Goal: Book appointment/travel/reservation

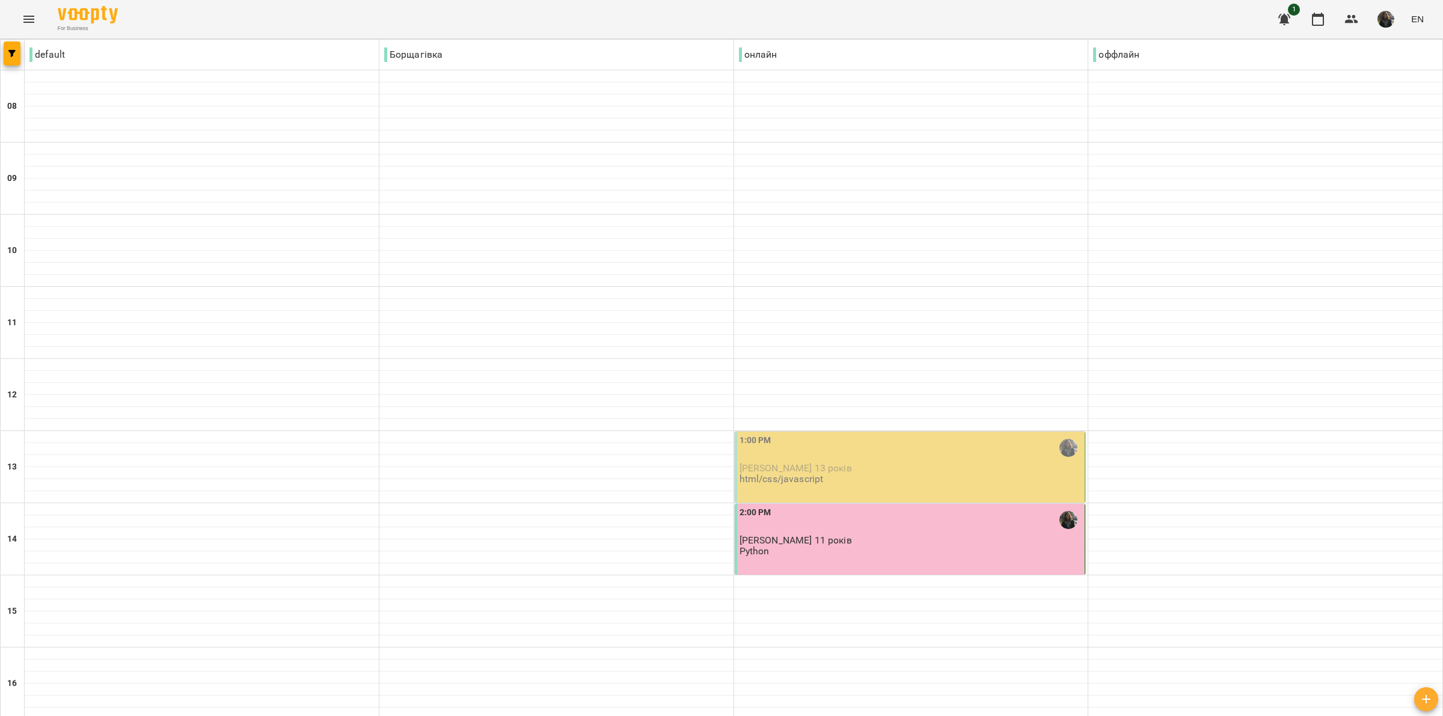
scroll to position [225, 0]
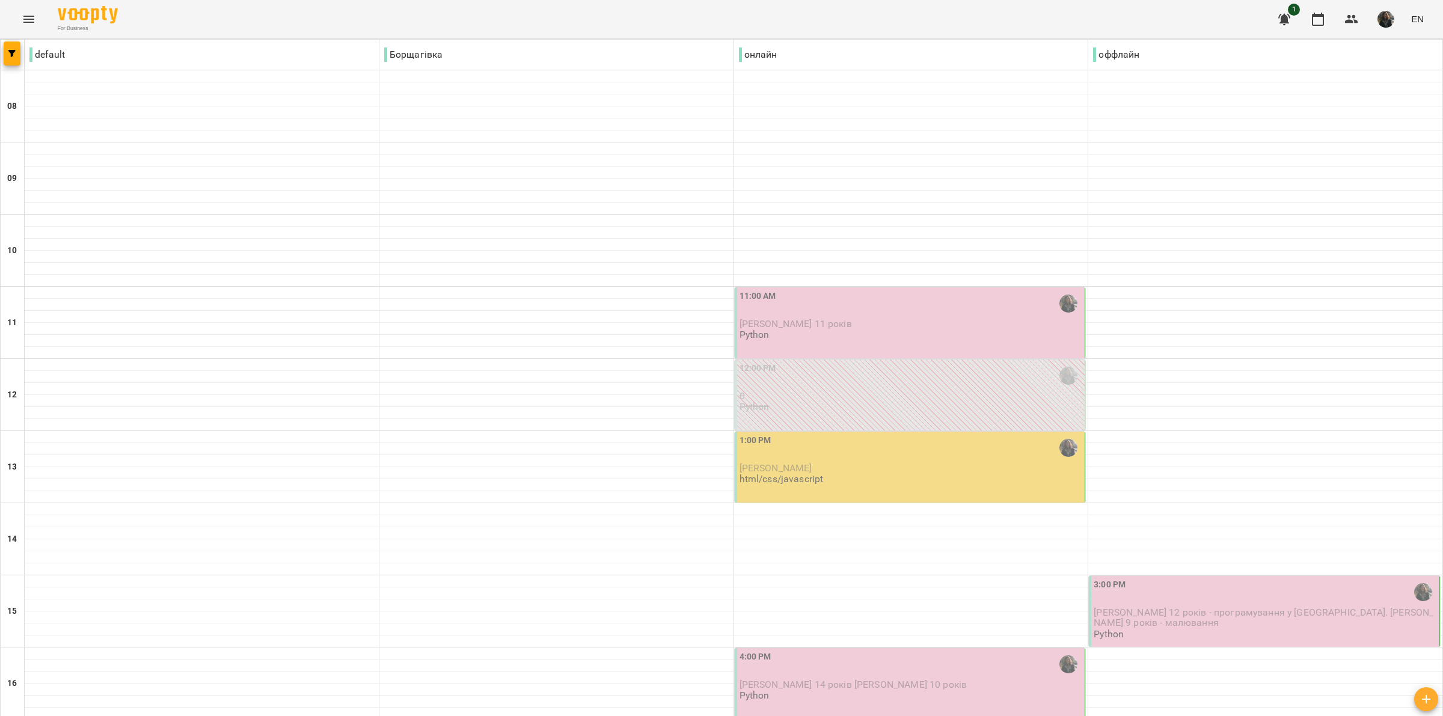
scroll to position [75, 0]
click at [899, 319] on p "[PERSON_NAME] 11 років" at bounding box center [910, 324] width 343 height 10
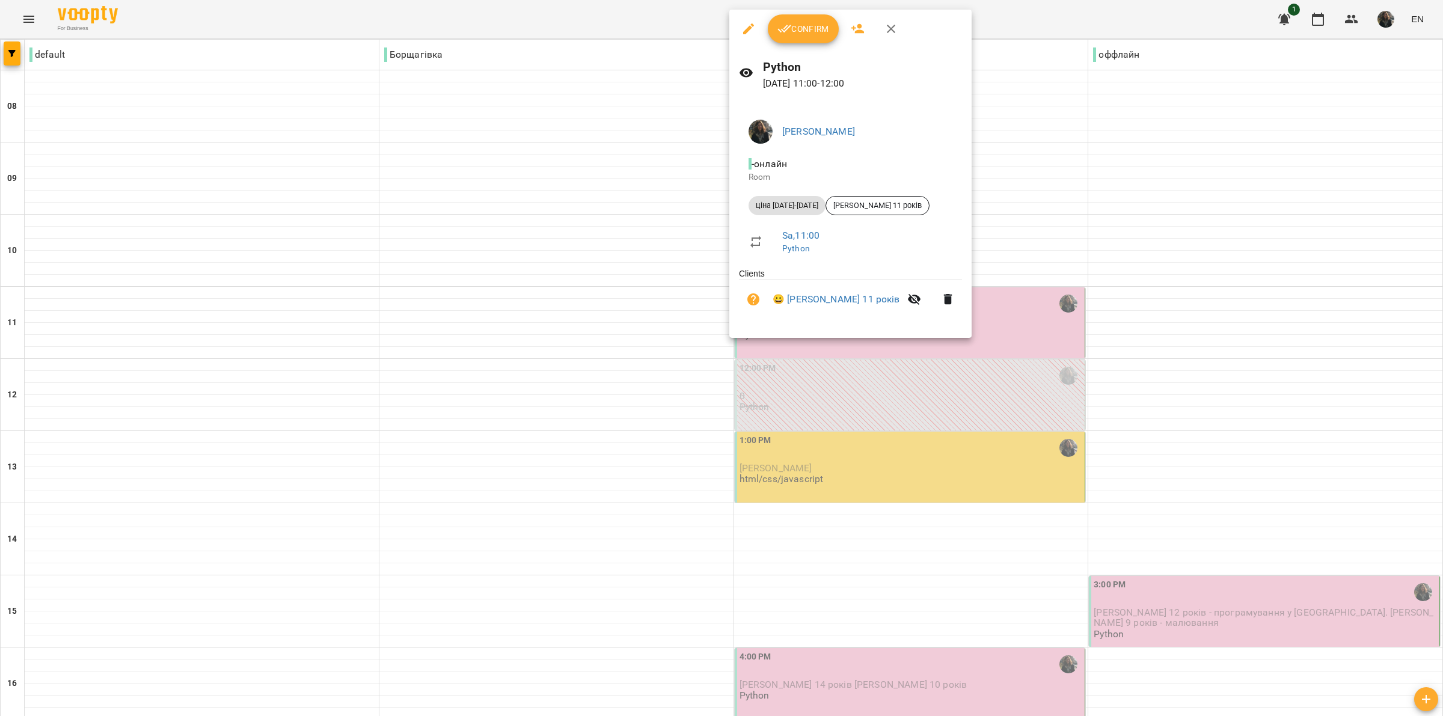
click at [1050, 268] on div at bounding box center [721, 358] width 1443 height 716
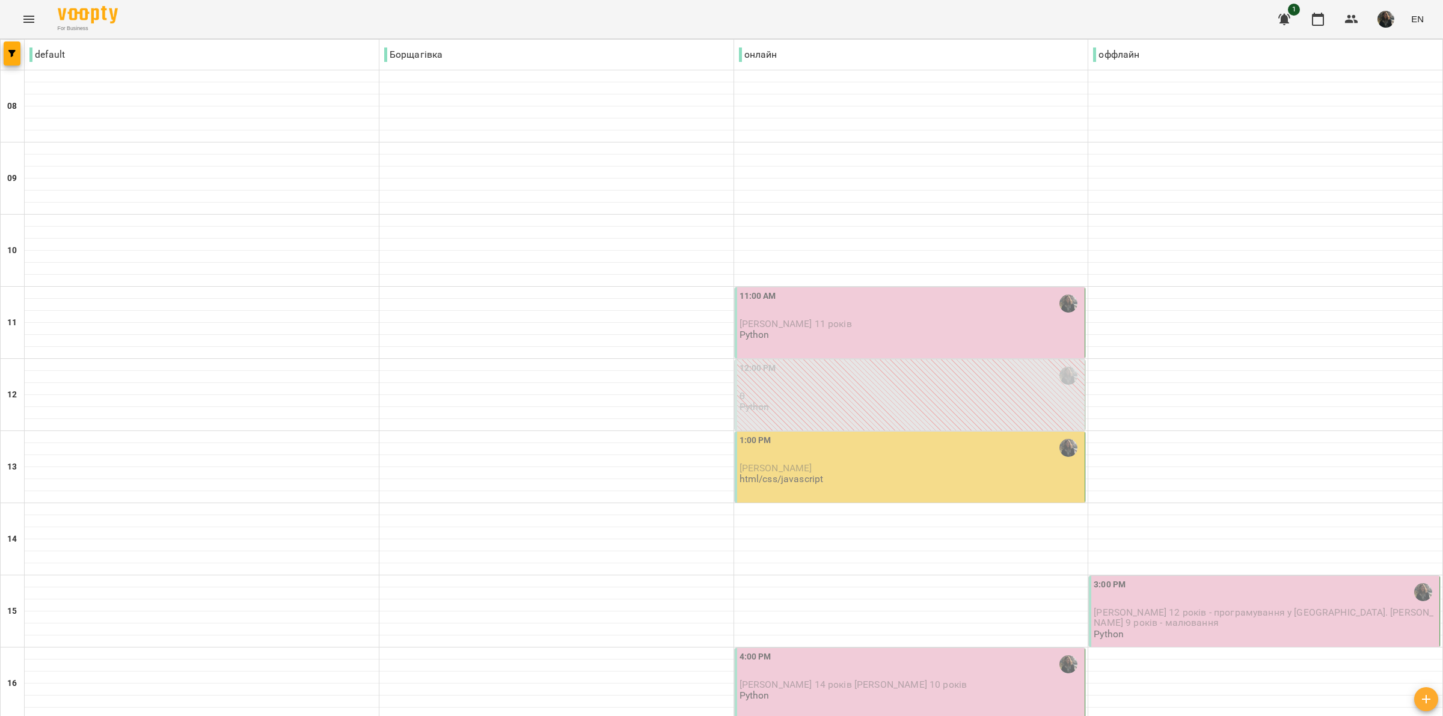
click at [996, 319] on p "[PERSON_NAME] 11 років" at bounding box center [910, 324] width 343 height 10
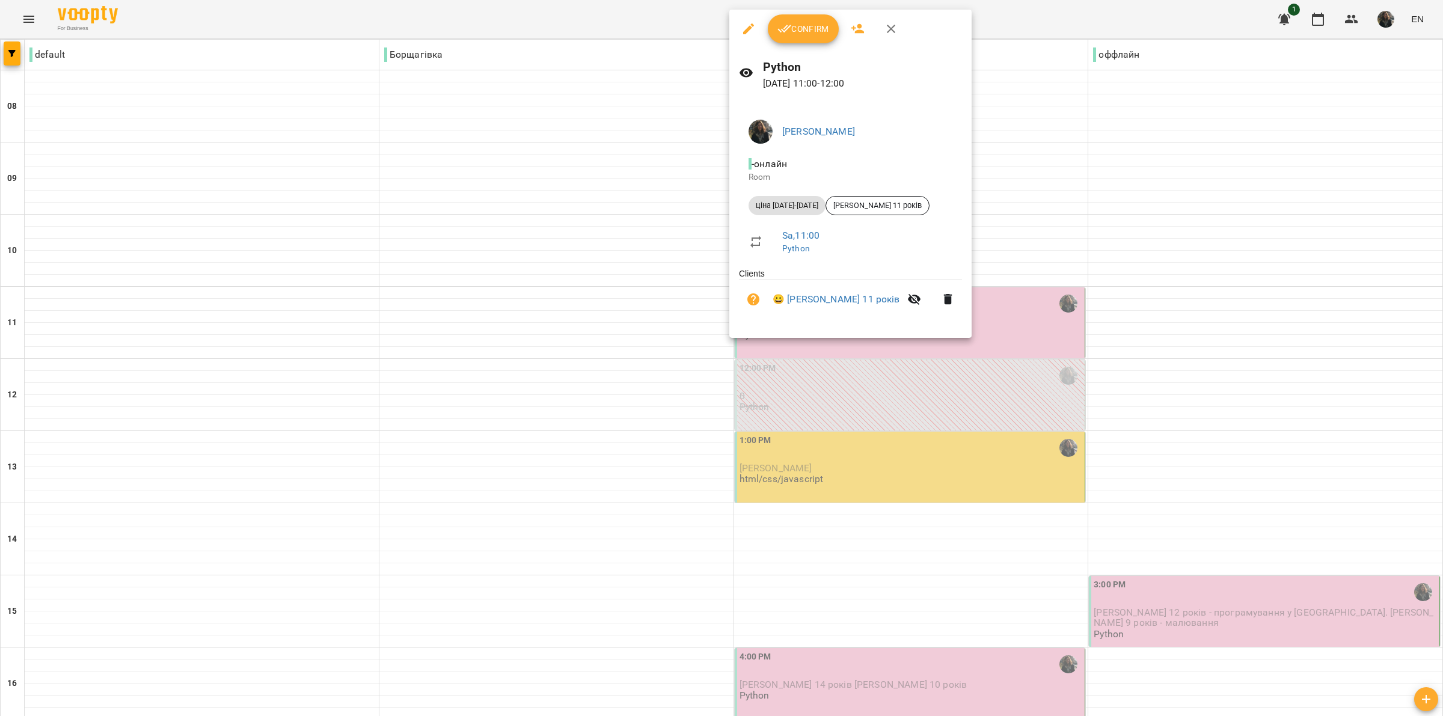
click at [1032, 257] on div at bounding box center [721, 358] width 1443 height 716
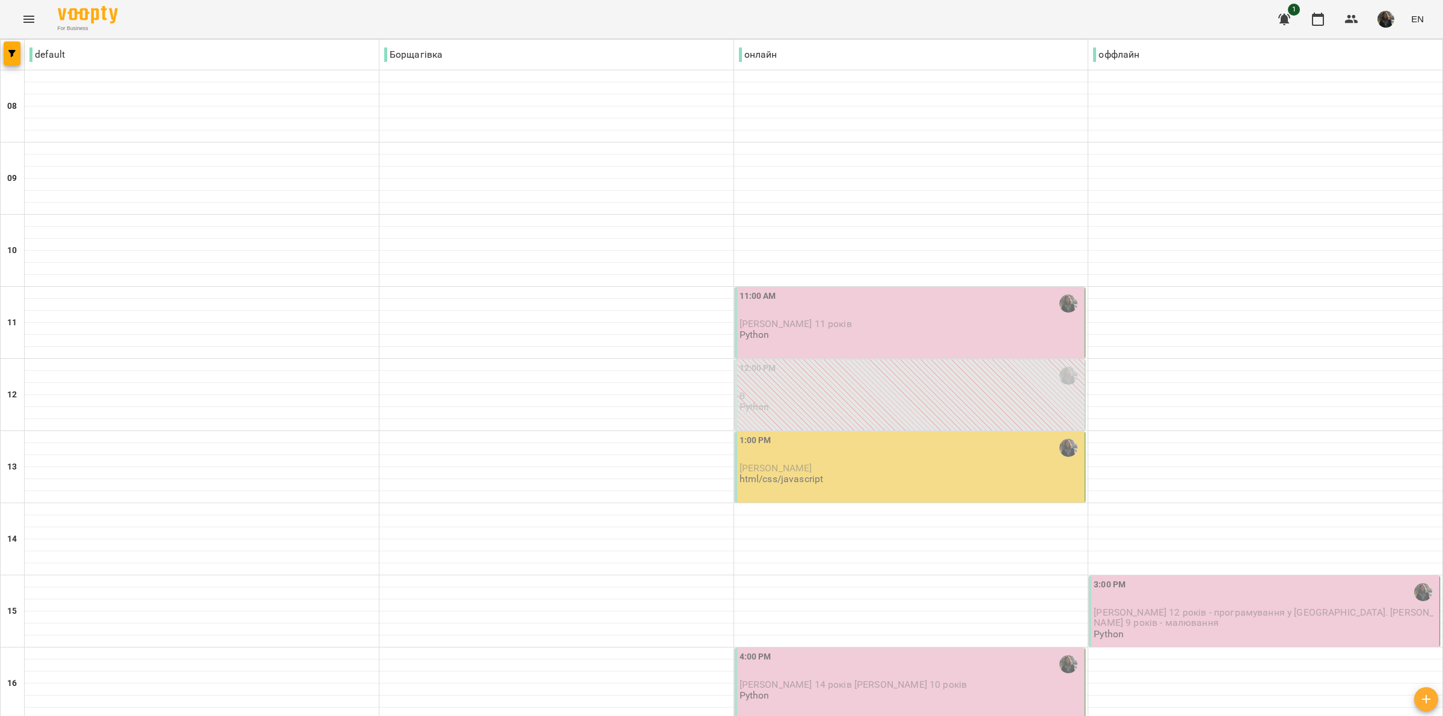
scroll to position [63, 0]
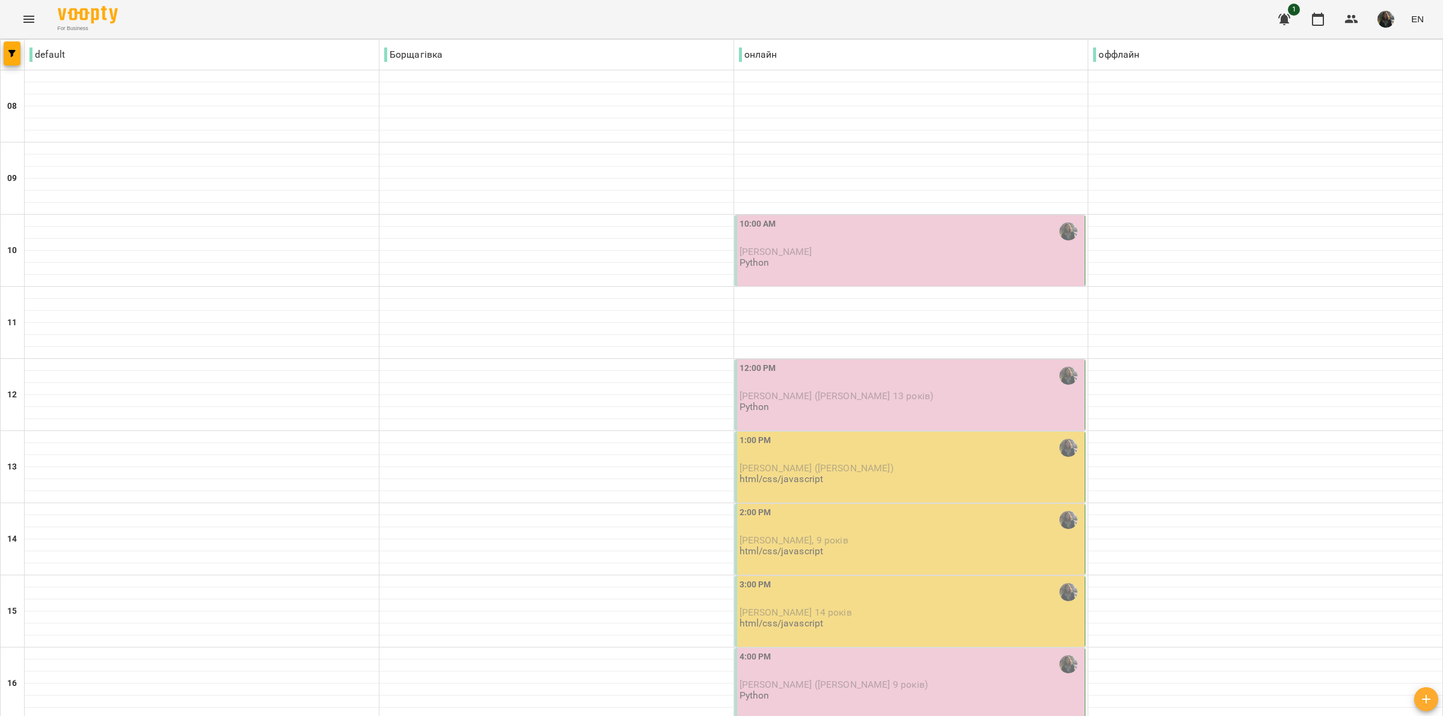
scroll to position [451, 0]
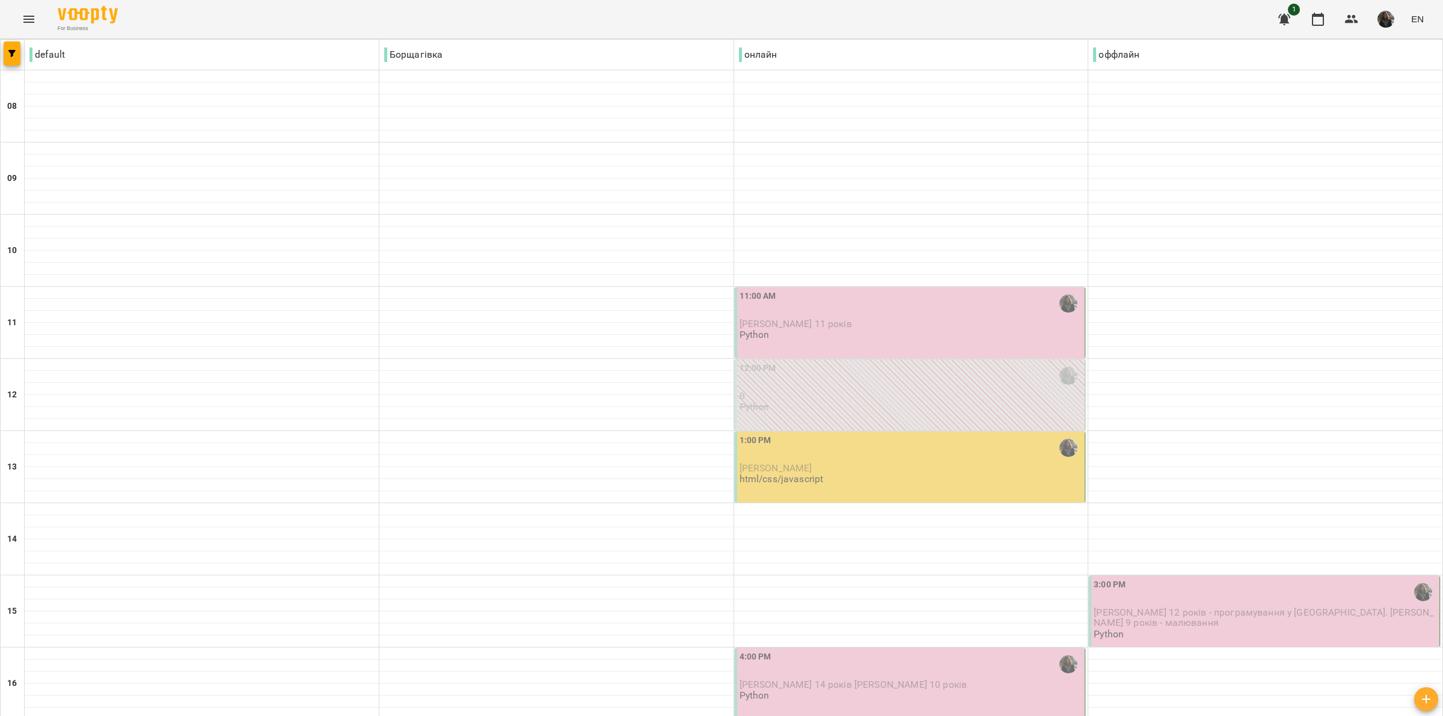
click at [864, 307] on div "11:00 AM" at bounding box center [910, 304] width 343 height 28
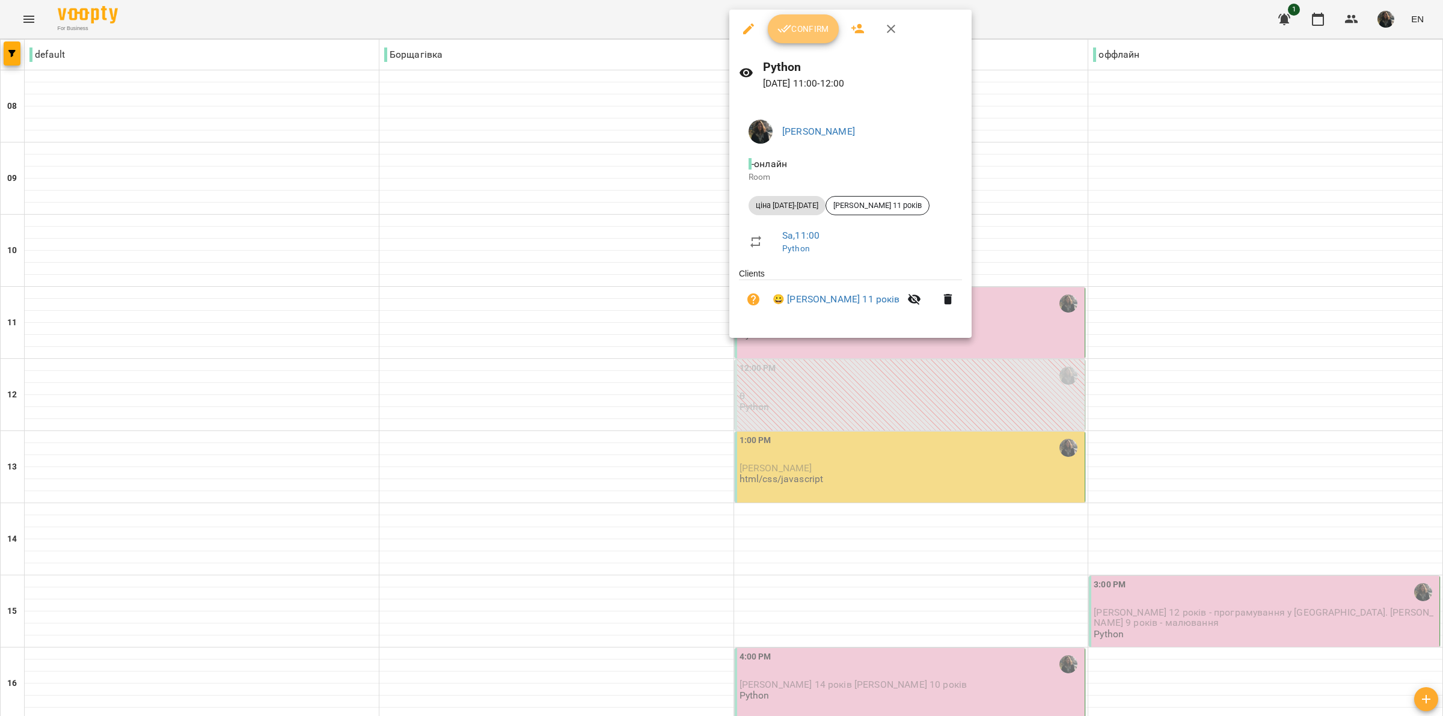
click at [797, 25] on span "Confirm" at bounding box center [803, 29] width 52 height 14
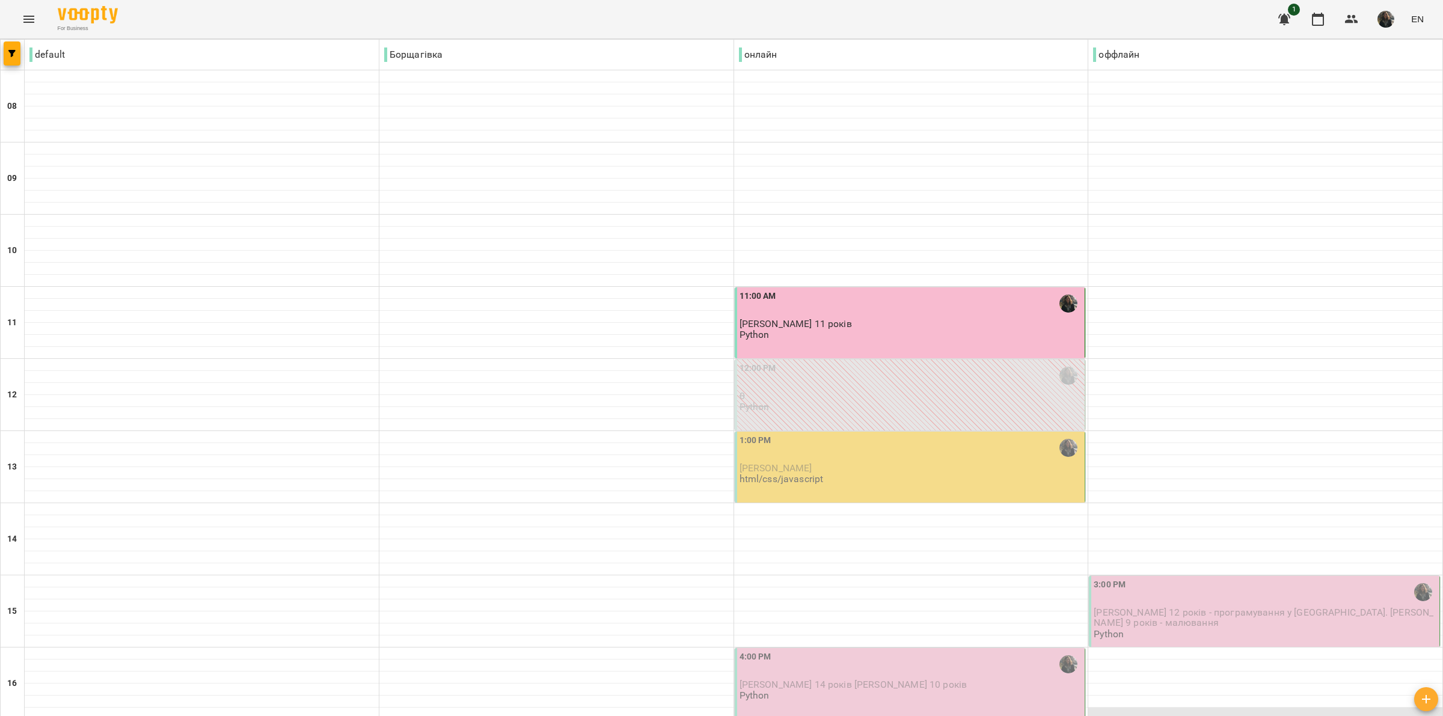
scroll to position [150, 0]
